Goal: Task Accomplishment & Management: Manage account settings

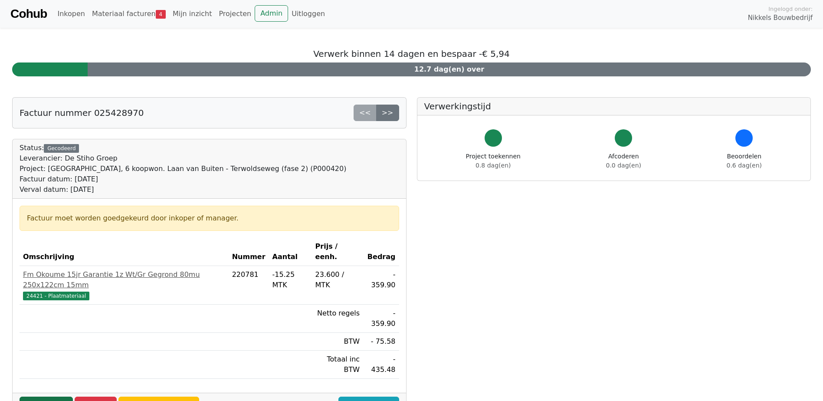
click at [54, 396] on link "Goedkeuren" at bounding box center [46, 404] width 53 height 16
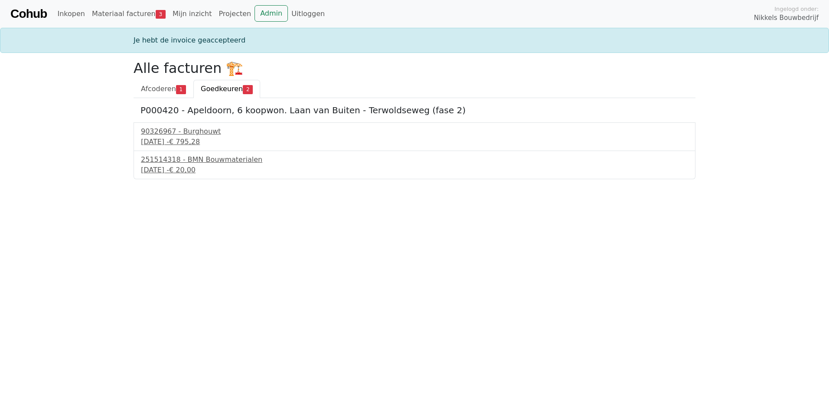
click at [212, 89] on span "Goedkeuren" at bounding box center [222, 89] width 42 height 8
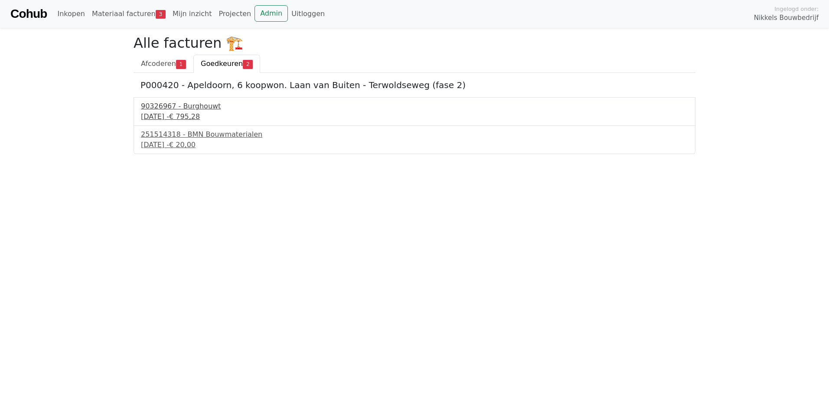
click at [194, 113] on div "2 september 2025 - € 795,28" at bounding box center [414, 116] width 547 height 10
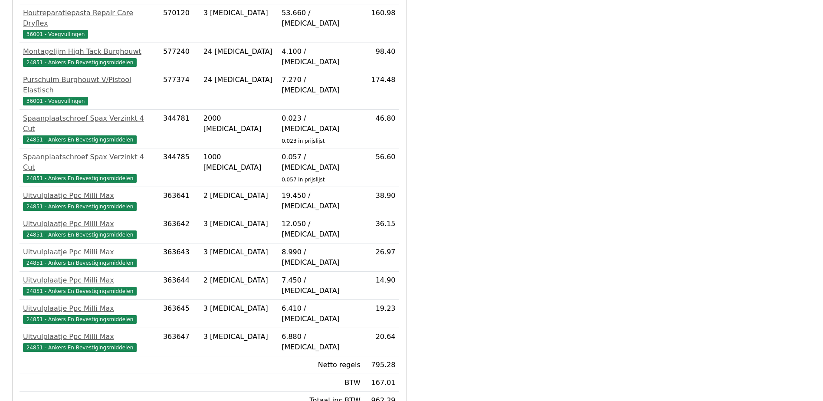
scroll to position [383, 0]
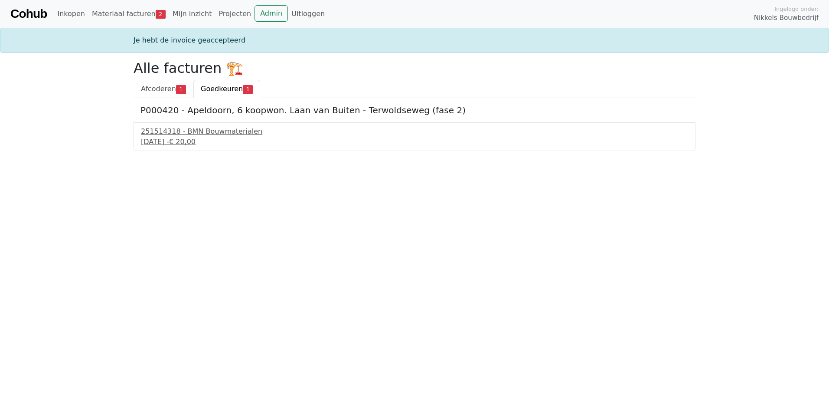
click at [230, 91] on span "Goedkeuren" at bounding box center [222, 89] width 42 height 8
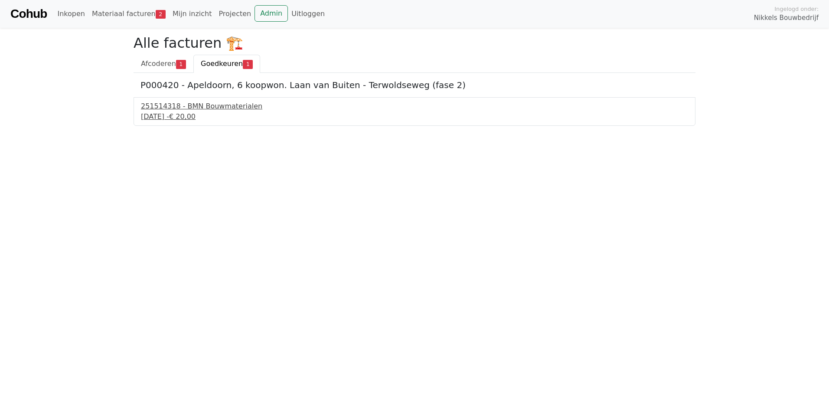
click at [196, 112] on div "[DATE] - € 20,00" at bounding box center [414, 116] width 547 height 10
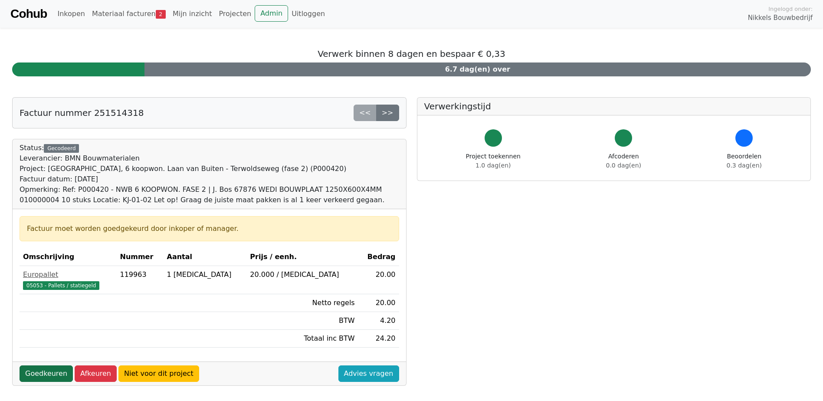
click at [58, 376] on link "Goedkeuren" at bounding box center [46, 373] width 53 height 16
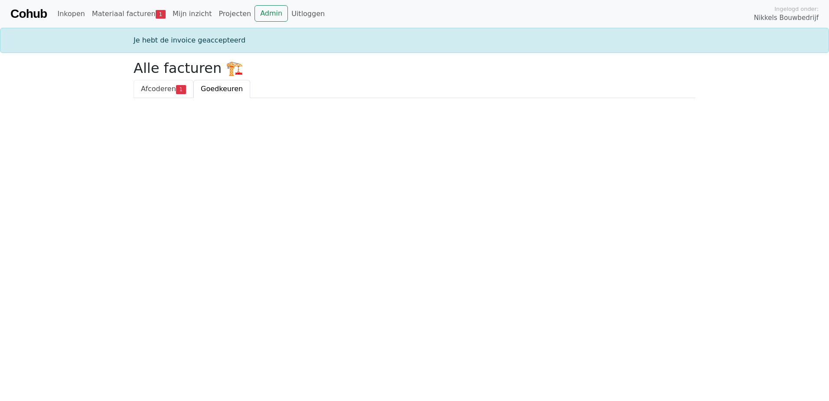
click at [154, 88] on span "Afcoderen" at bounding box center [158, 89] width 35 height 8
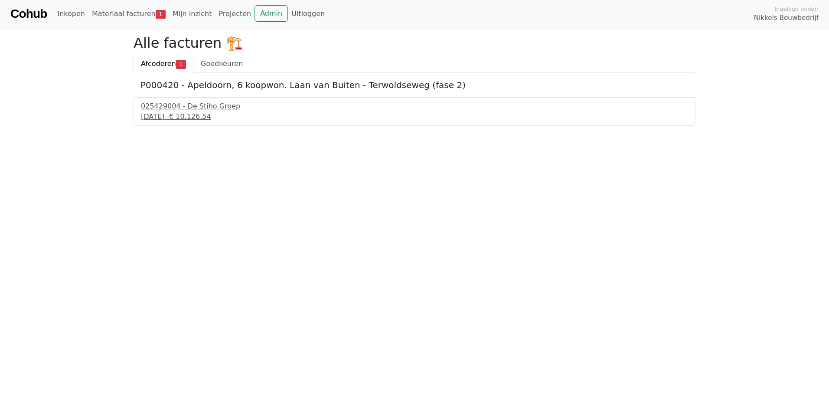
click at [195, 126] on html "Cohub Inkopen Materiaal facturen 1 Mijn inzicht Projecten Admin Uitloggen Ingel…" at bounding box center [414, 63] width 829 height 126
click at [114, 12] on link "Materiaal facturen 1" at bounding box center [128, 13] width 81 height 17
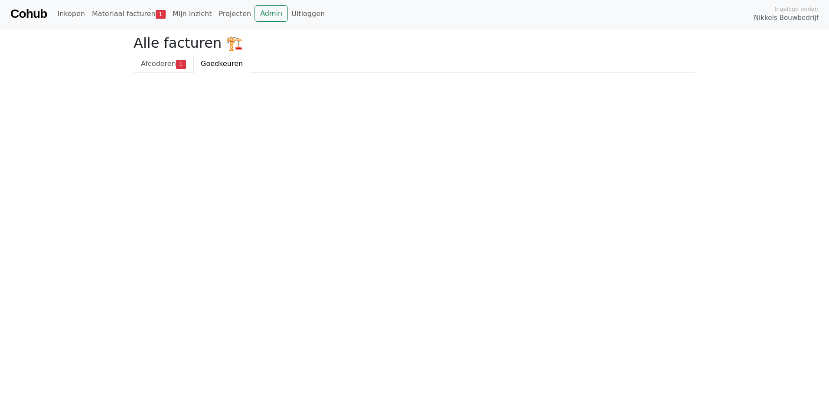
click at [226, 65] on span "Goedkeuren" at bounding box center [222, 63] width 42 height 8
click at [161, 62] on span "Afcoderen" at bounding box center [158, 63] width 35 height 8
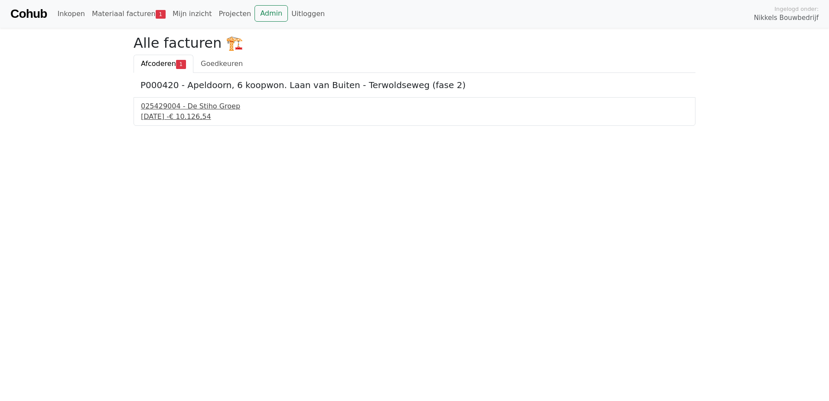
click at [203, 107] on div "025429004 - De Stiho Groep" at bounding box center [414, 106] width 547 height 10
